Goal: Check status: Check status

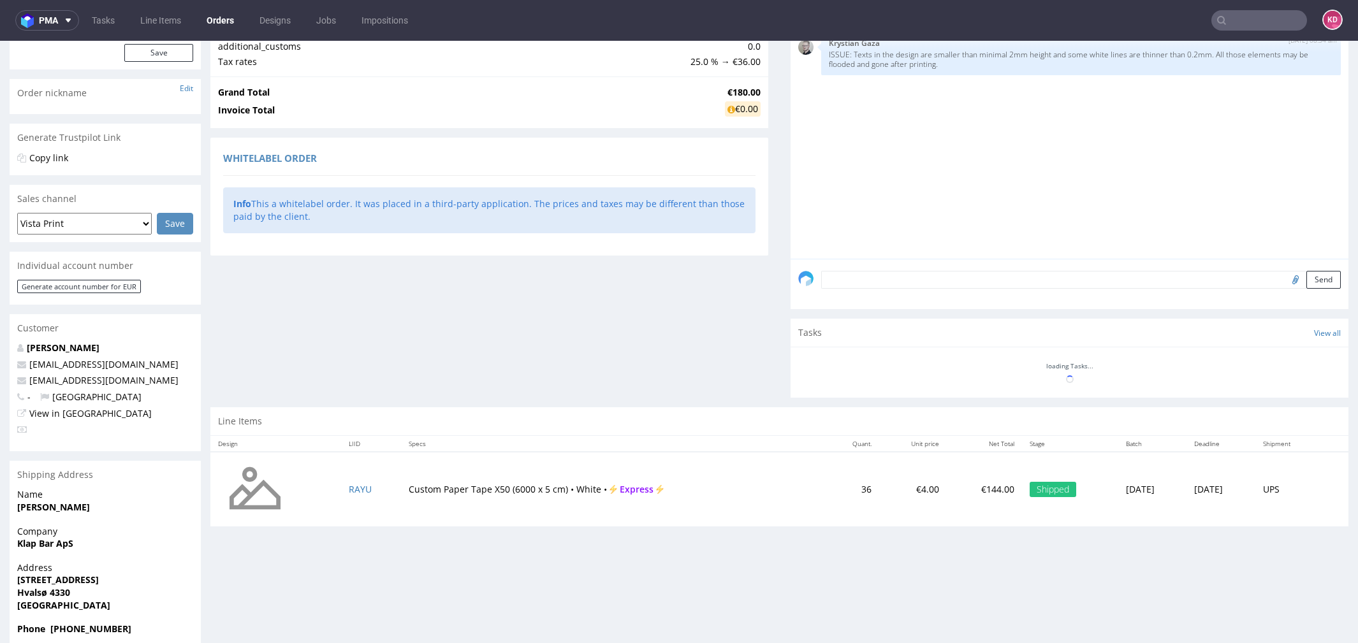
scroll to position [221, 0]
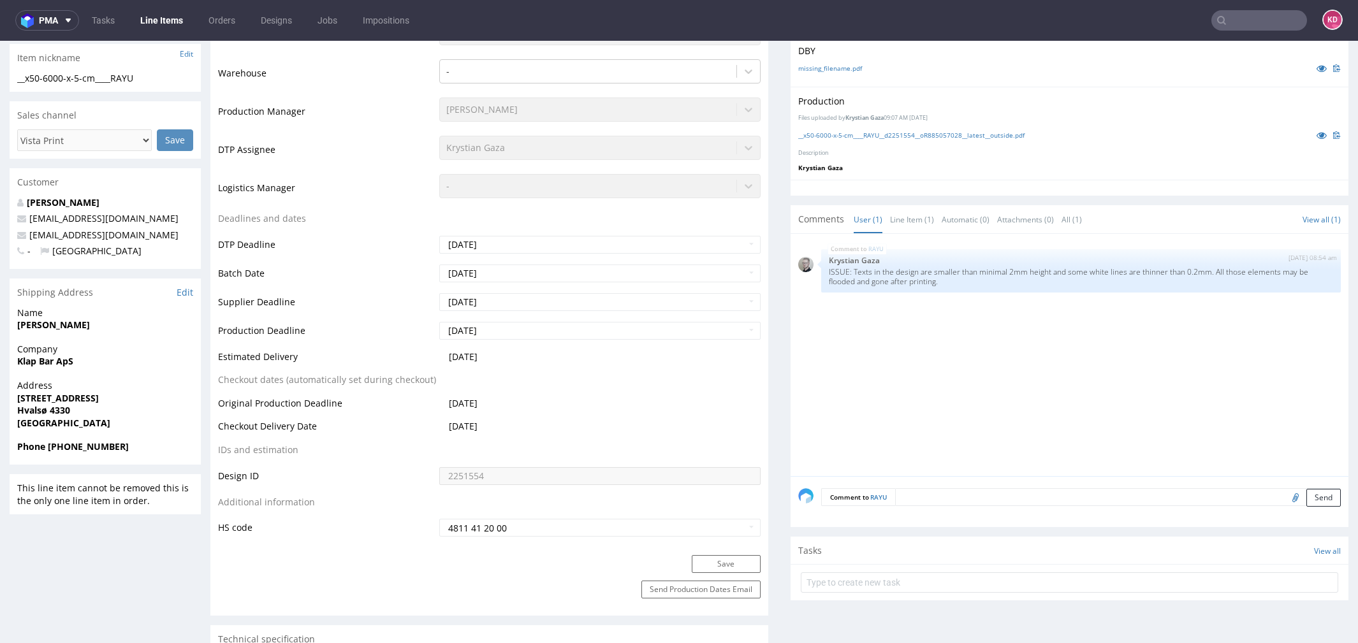
scroll to position [337, 0]
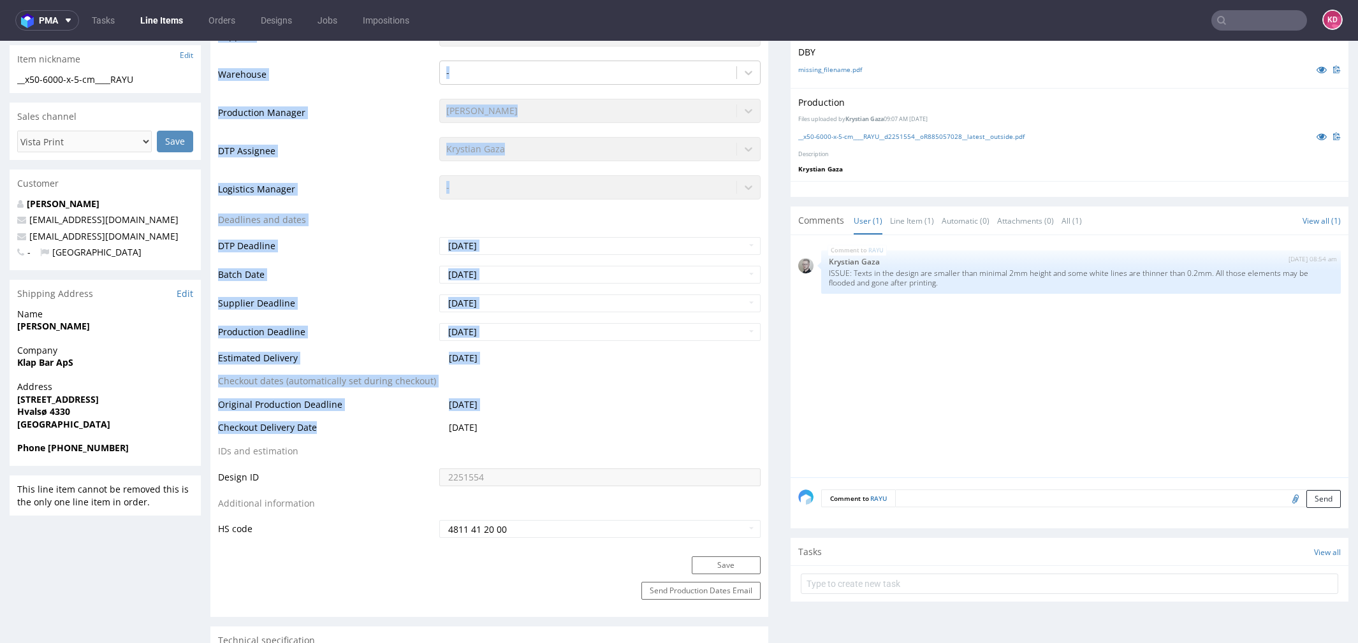
drag, startPoint x: 331, startPoint y: 427, endPoint x: 210, endPoint y: 424, distance: 120.6
click at [211, 424] on div "Production Status Waiting for Artwork Waiting for Diecut Waiting for Mockup Wai…" at bounding box center [489, 270] width 558 height 573
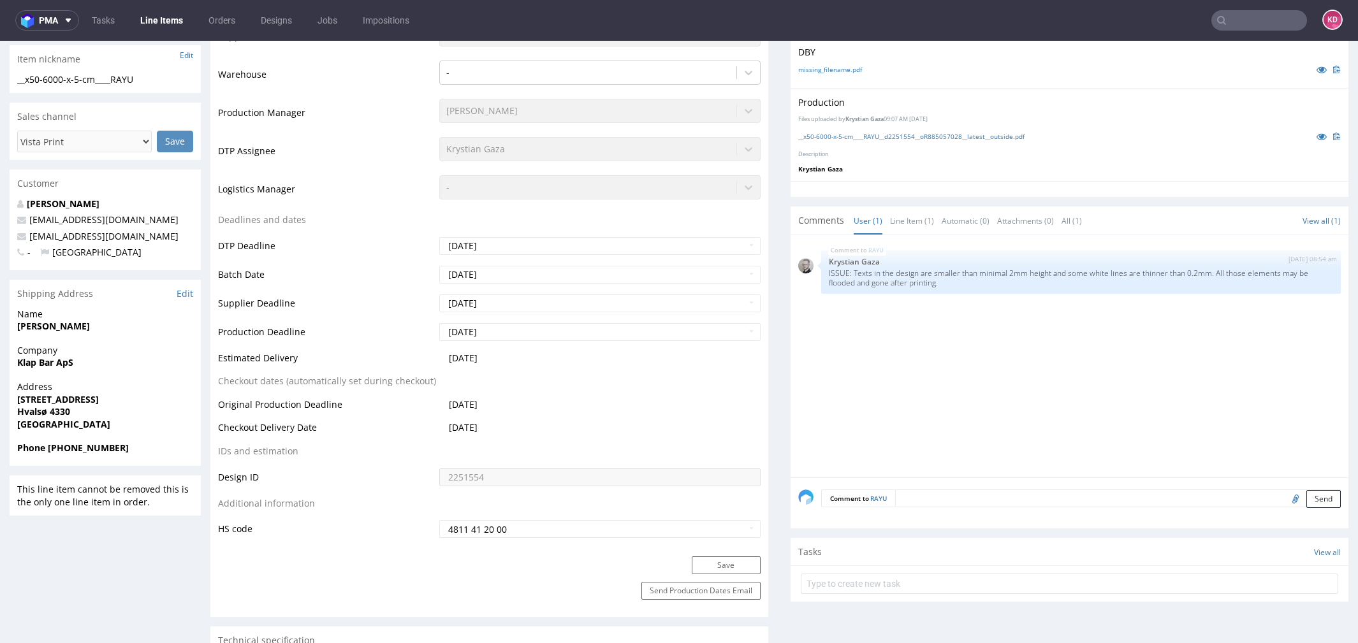
click at [388, 420] on td "Checkout Delivery Date" at bounding box center [327, 432] width 218 height 24
drag, startPoint x: 333, startPoint y: 432, endPoint x: 219, endPoint y: 430, distance: 113.5
click at [220, 430] on td "Checkout Delivery Date" at bounding box center [327, 432] width 218 height 24
copy td "Checkout Delivery Date"
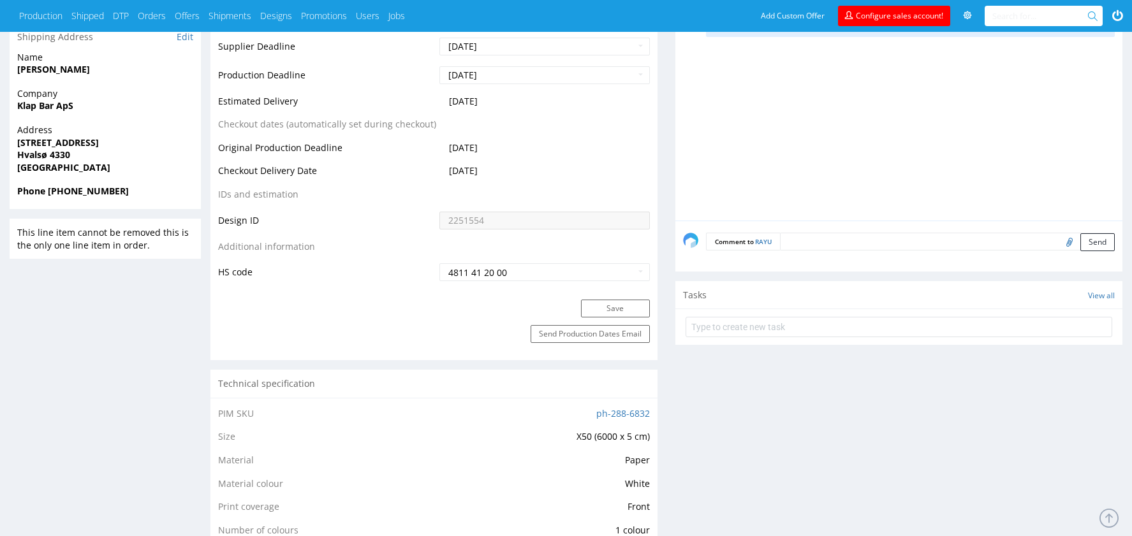
scroll to position [584, 0]
